Goal: Task Accomplishment & Management: Use online tool/utility

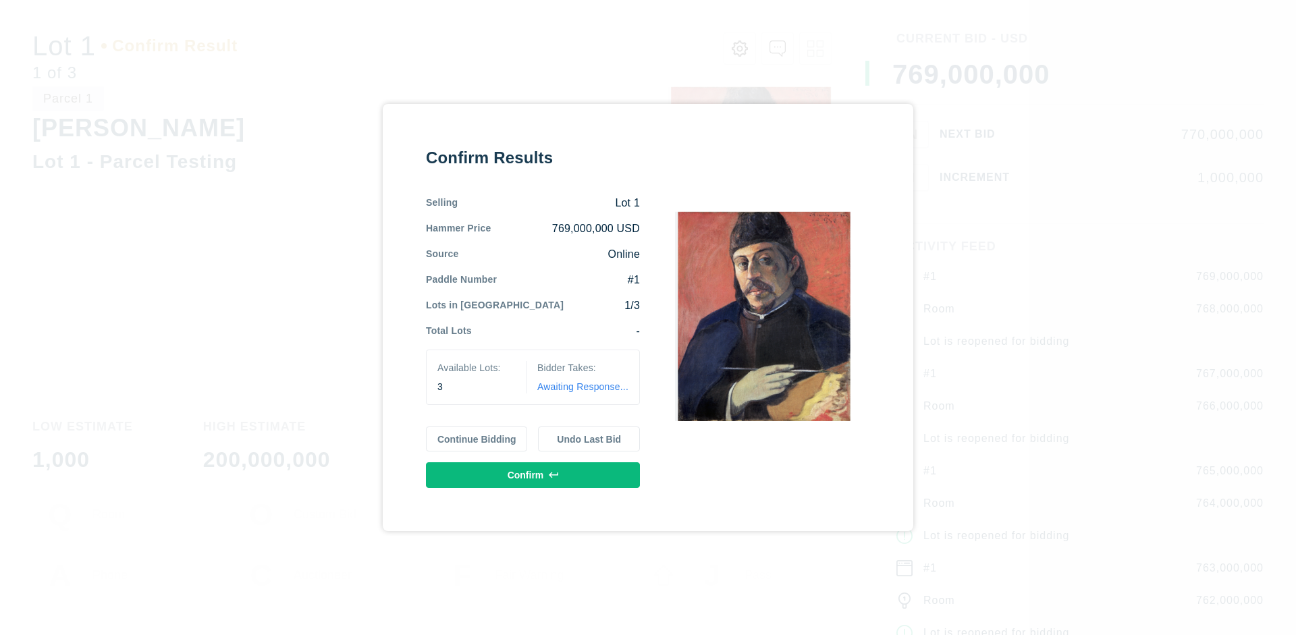
click at [477, 439] on button "Continue Bidding" at bounding box center [477, 440] width 102 height 26
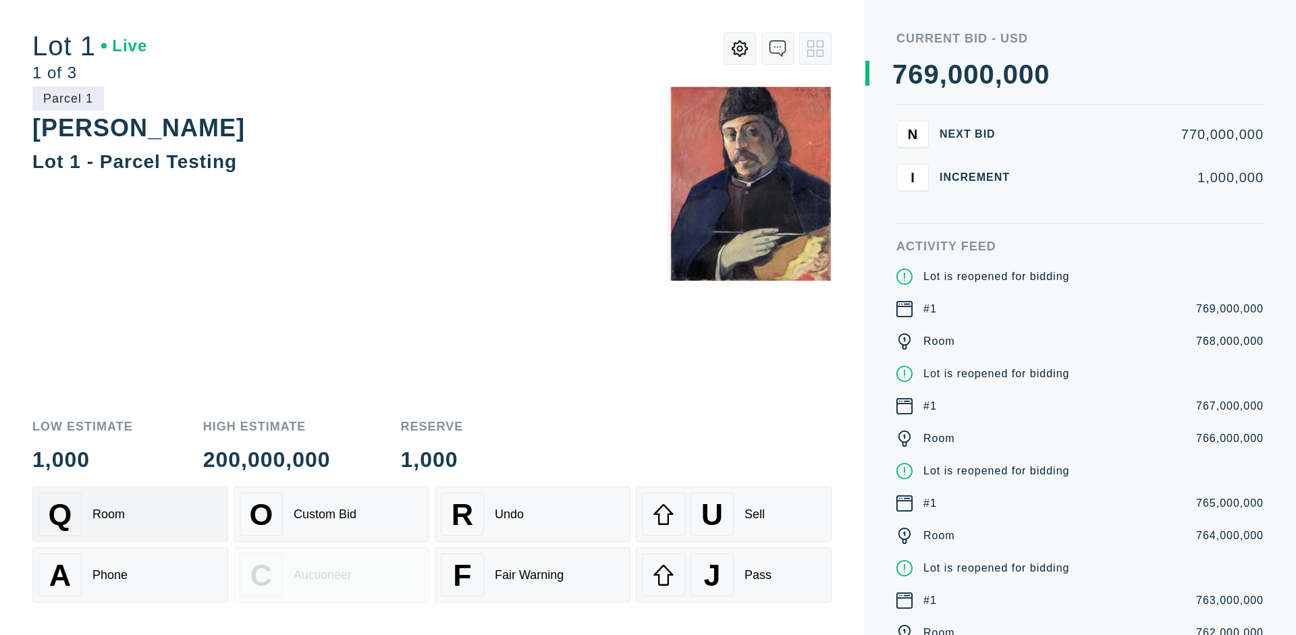
click at [130, 514] on div "Q Room" at bounding box center [130, 514] width 184 height 43
